Goal: Information Seeking & Learning: Find specific fact

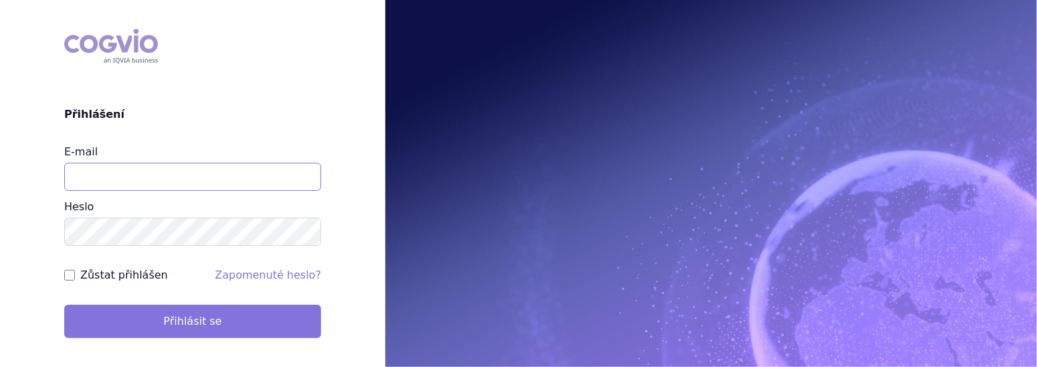
type input "vaclav.svitil@jjbishop.cz"
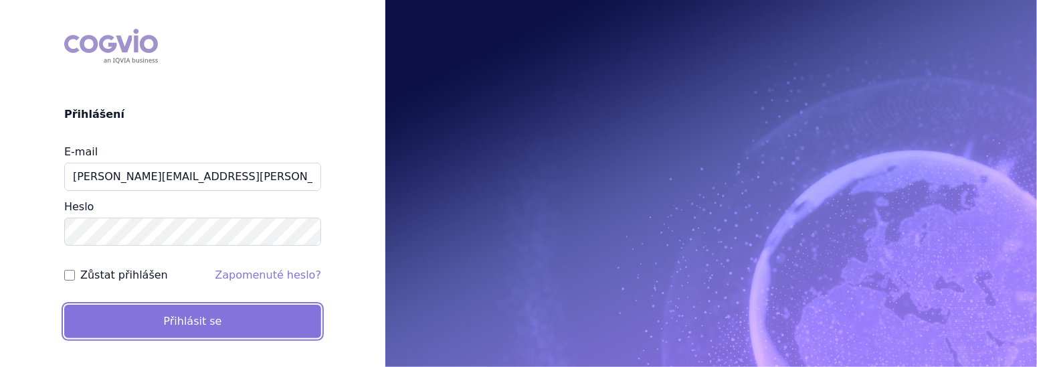
click at [244, 322] on button "Přihlásit se" at bounding box center [192, 321] width 257 height 33
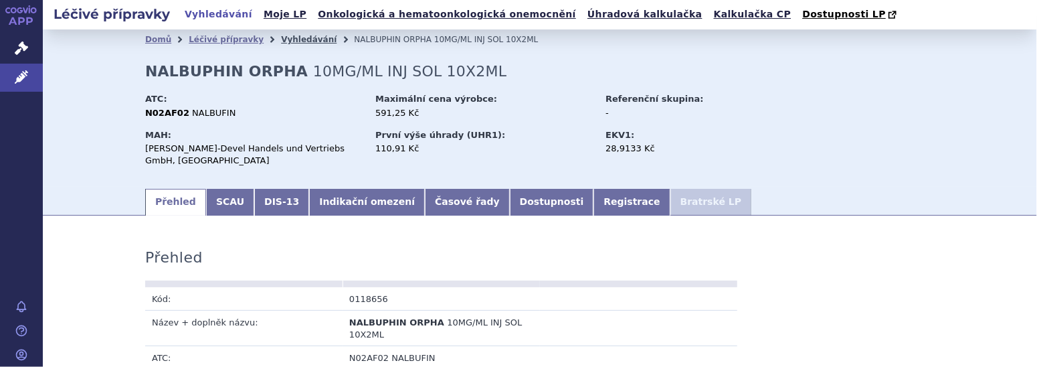
click at [286, 38] on link "Vyhledávání" at bounding box center [309, 39] width 56 height 9
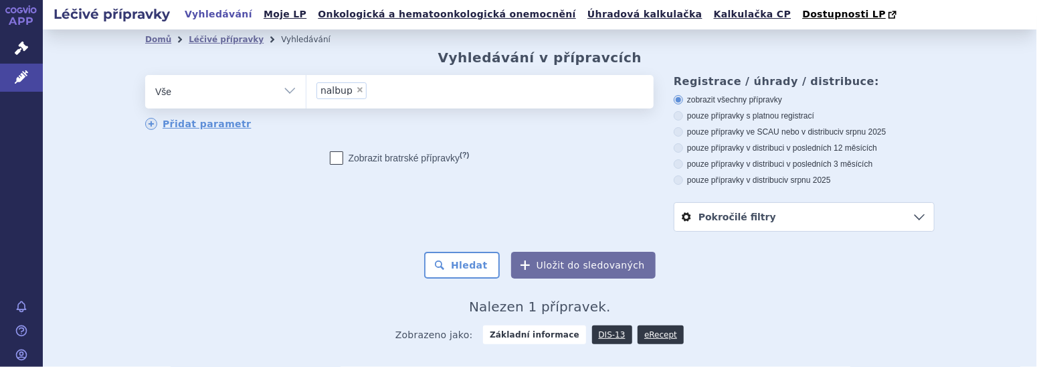
click at [356, 86] on span "×" at bounding box center [360, 90] width 8 height 8
click at [307, 86] on select "nalbup" at bounding box center [306, 90] width 1 height 33
select select
type input "pa"
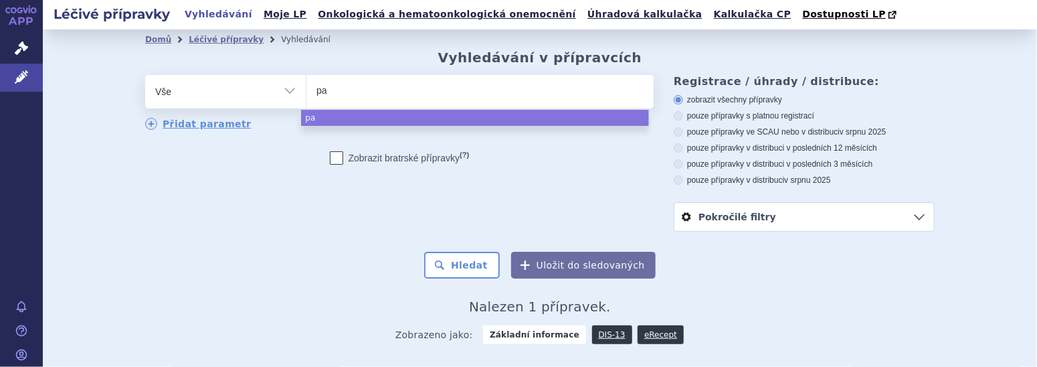
type input "p"
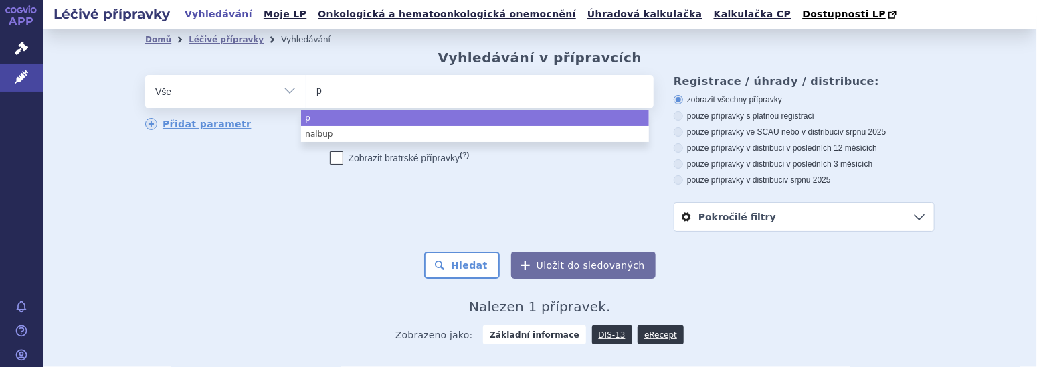
type input "pe"
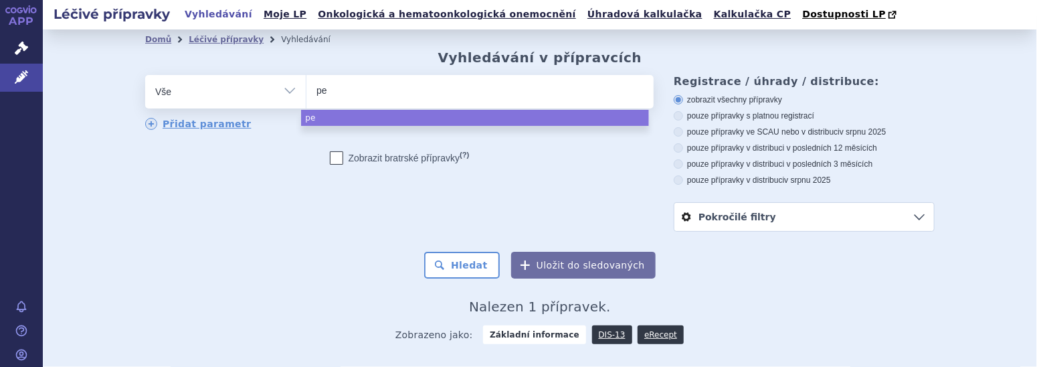
type input "pem"
type input "peme"
type input "pemet"
type input "pemetr"
type input "pemetre"
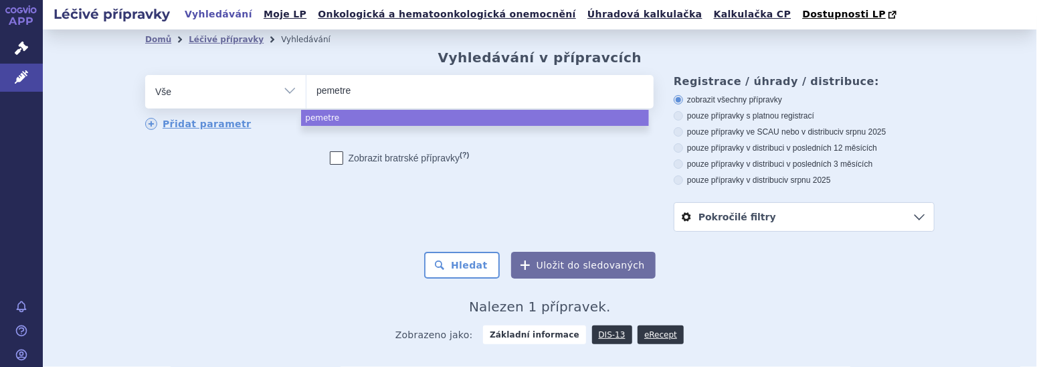
type input "pemetrex"
select select "pemetrex"
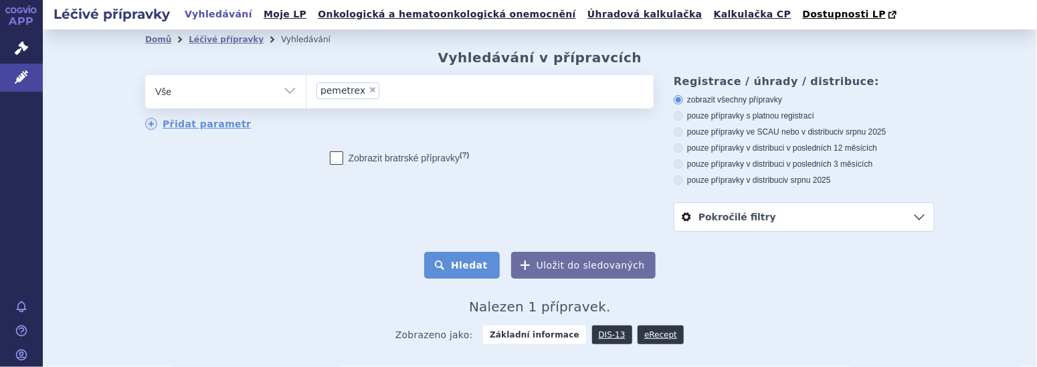
click at [456, 268] on button "Hledat" at bounding box center [462, 265] width 76 height 27
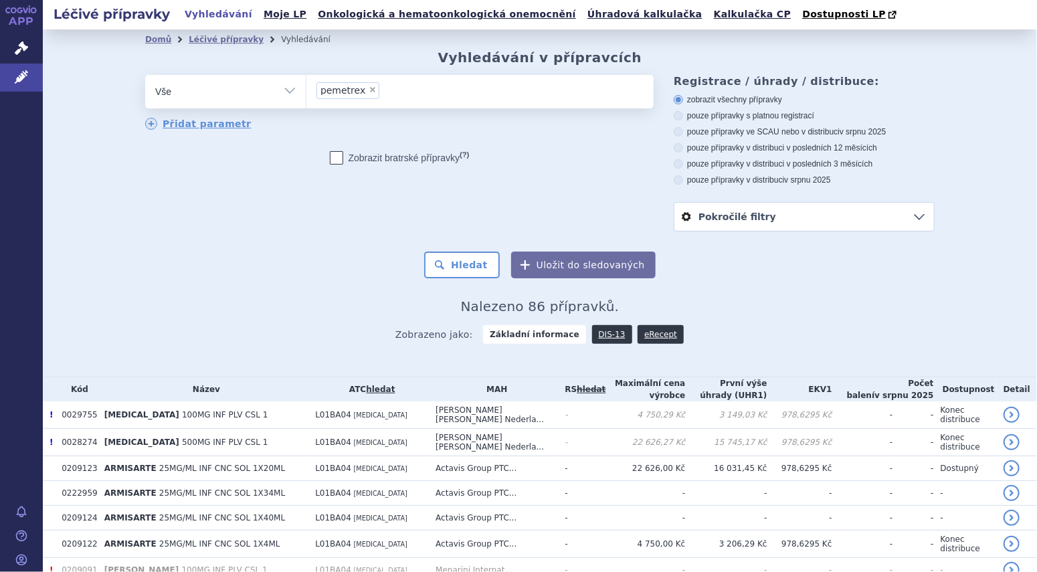
click at [675, 150] on icon at bounding box center [678, 147] width 9 height 9
click at [675, 150] on input "pouze přípravky v distribuci v posledních 12 měsících" at bounding box center [679, 149] width 9 height 9
radio input "true"
click at [465, 268] on button "Hledat" at bounding box center [462, 265] width 76 height 27
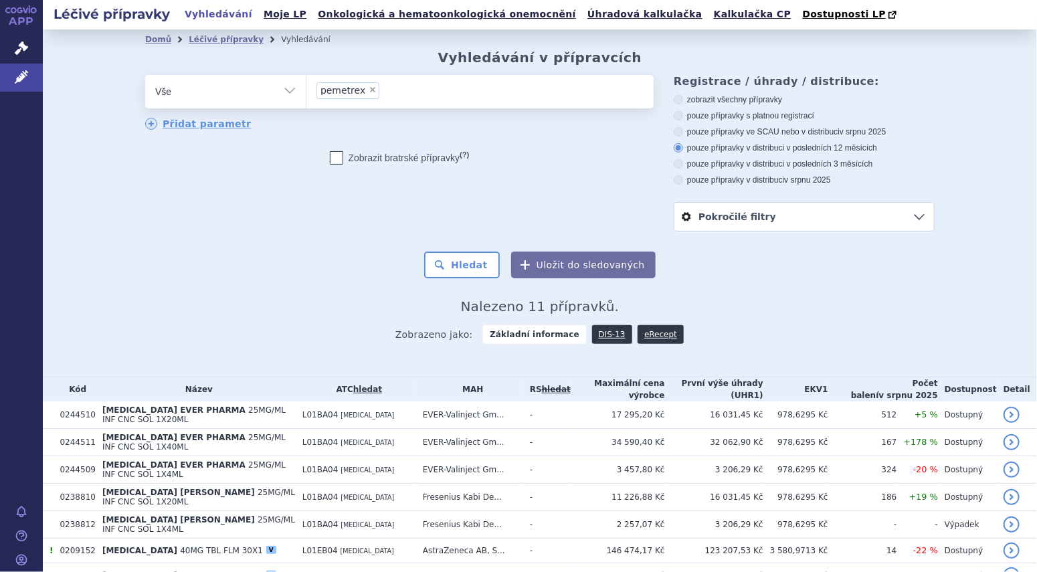
click at [674, 183] on icon at bounding box center [678, 179] width 9 height 9
click at [675, 183] on input "pouze přípravky v distribuci v srpnu 2025" at bounding box center [679, 181] width 9 height 9
radio input "true"
click at [466, 266] on button "Hledat" at bounding box center [462, 265] width 76 height 27
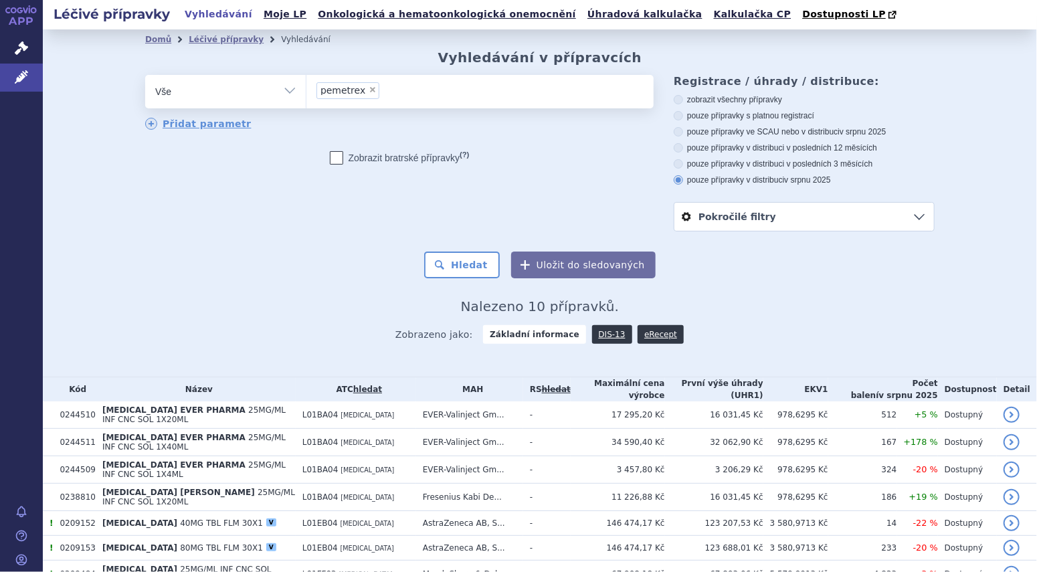
click at [674, 101] on icon at bounding box center [678, 99] width 9 height 9
click at [675, 101] on input "zobrazit všechny přípravky" at bounding box center [679, 101] width 9 height 9
radio input "true"
click at [463, 272] on button "Hledat" at bounding box center [462, 265] width 76 height 27
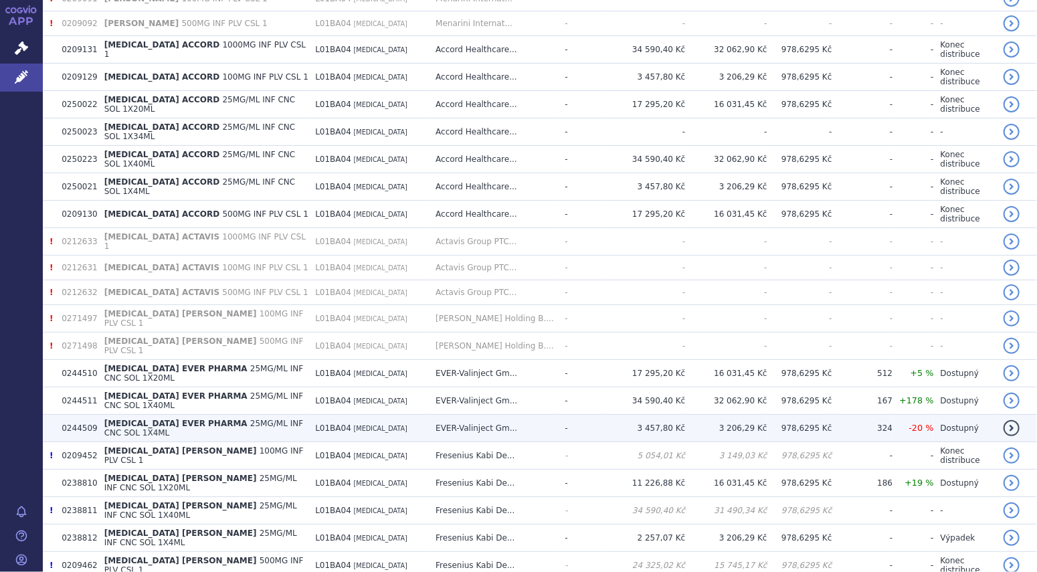
scroll to position [557, 0]
